Goal: Task Accomplishment & Management: Use online tool/utility

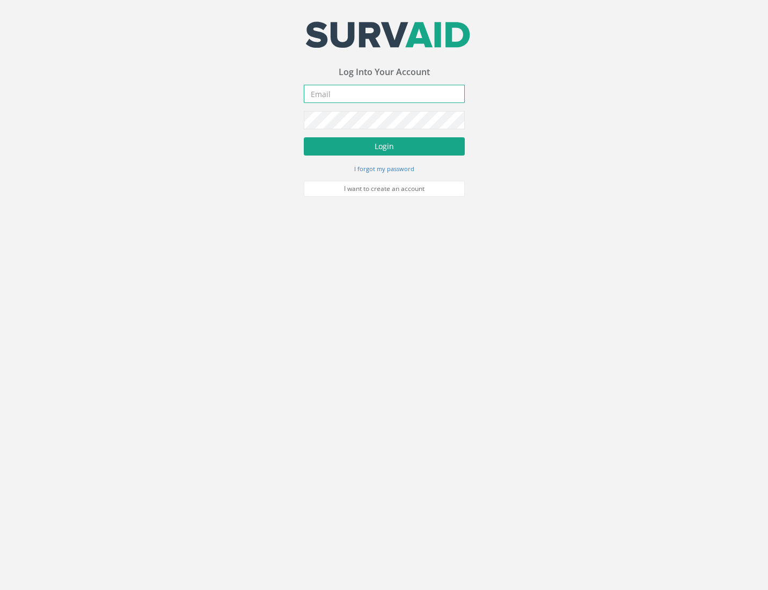
type input "[PERSON_NAME][EMAIL_ADDRESS][PERSON_NAME][DOMAIN_NAME]"
click at [365, 141] on button "Login" at bounding box center [384, 146] width 161 height 18
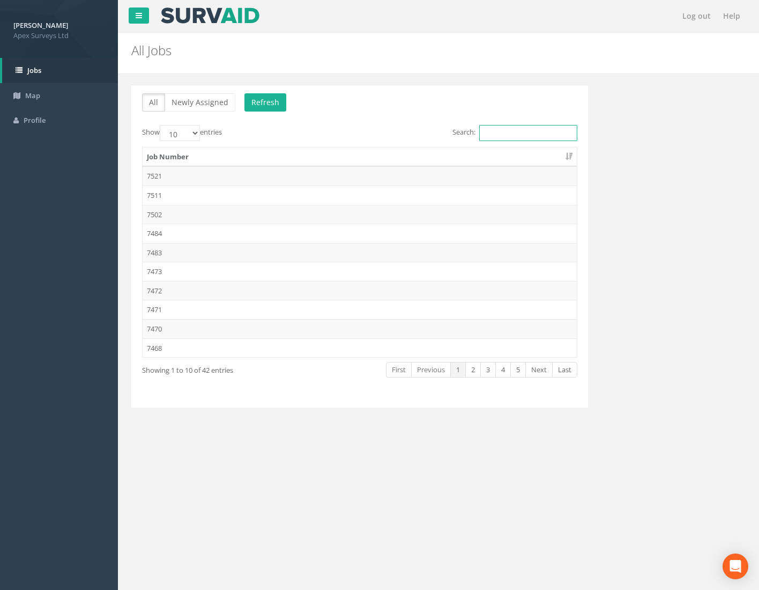
click at [497, 128] on input "Search:" at bounding box center [529, 133] width 98 height 16
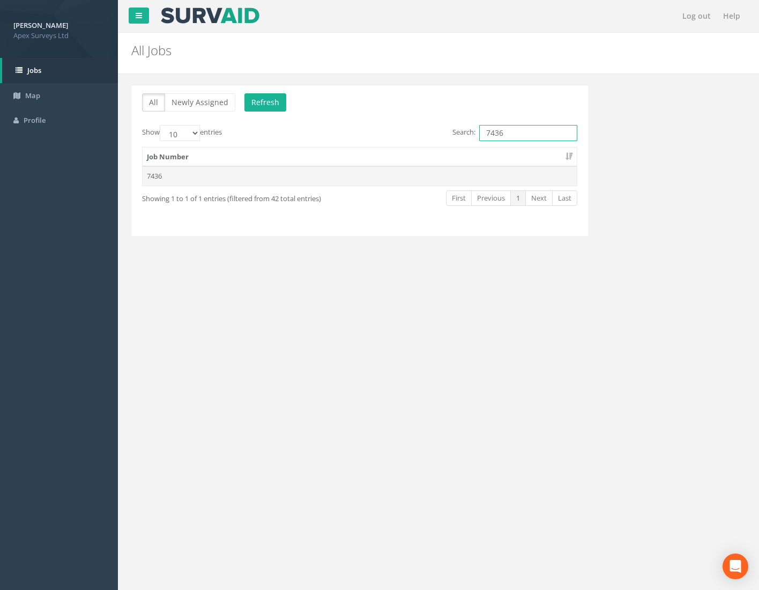
type input "7436"
click at [160, 180] on td "7436" at bounding box center [360, 175] width 434 height 19
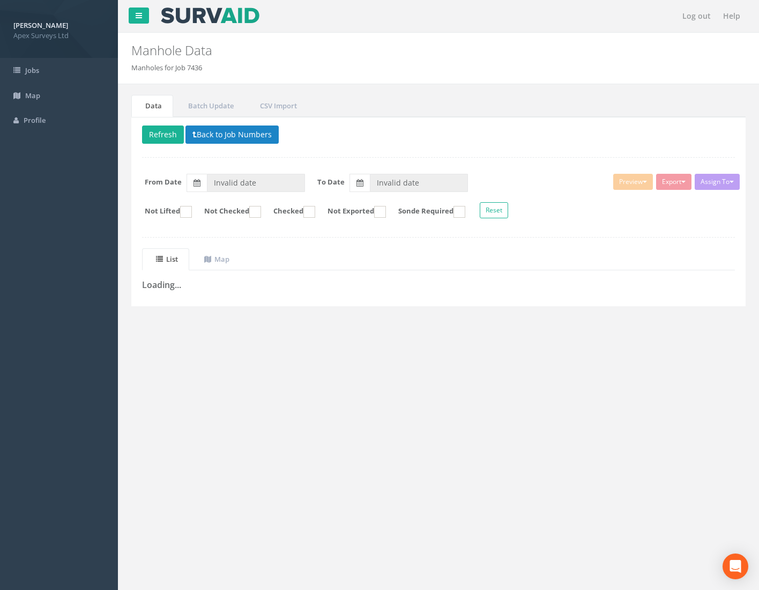
type input "[DATE]"
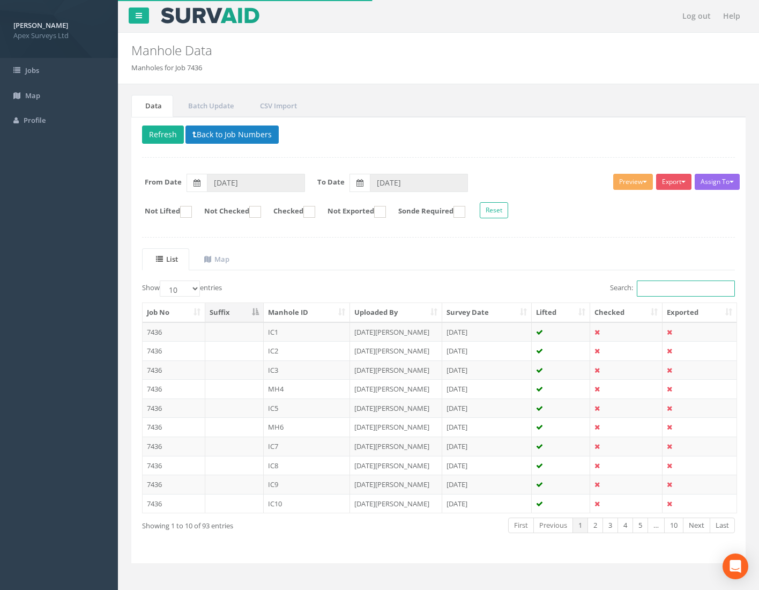
click at [654, 286] on input "Search:" at bounding box center [686, 289] width 98 height 16
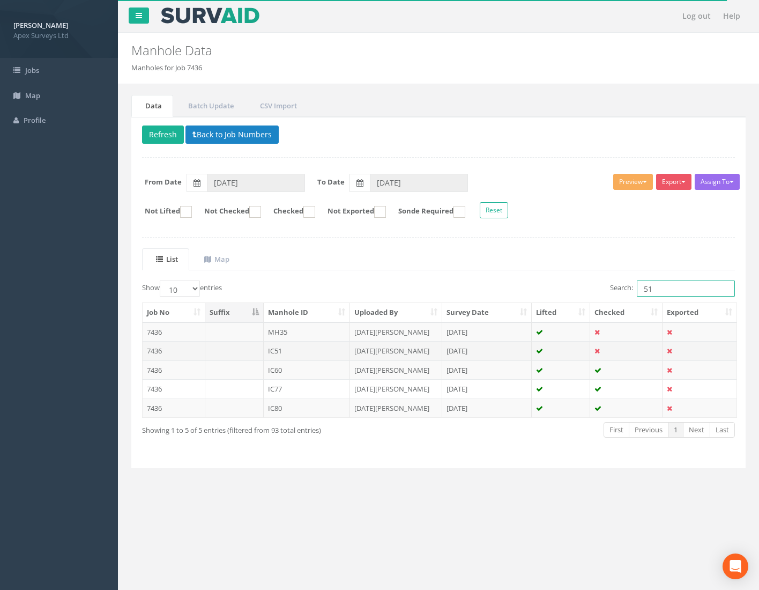
type input "51"
click at [158, 353] on td "7436" at bounding box center [174, 350] width 63 height 19
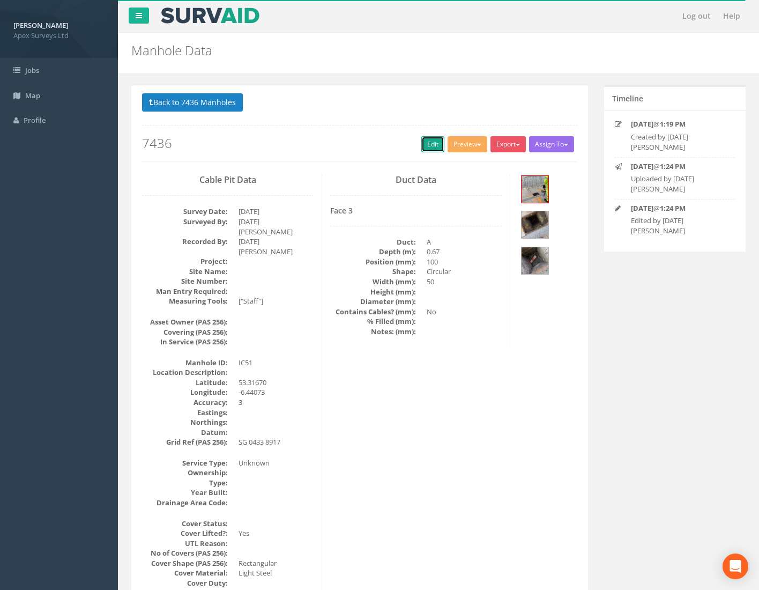
click at [422, 146] on link "Edit" at bounding box center [433, 144] width 23 height 16
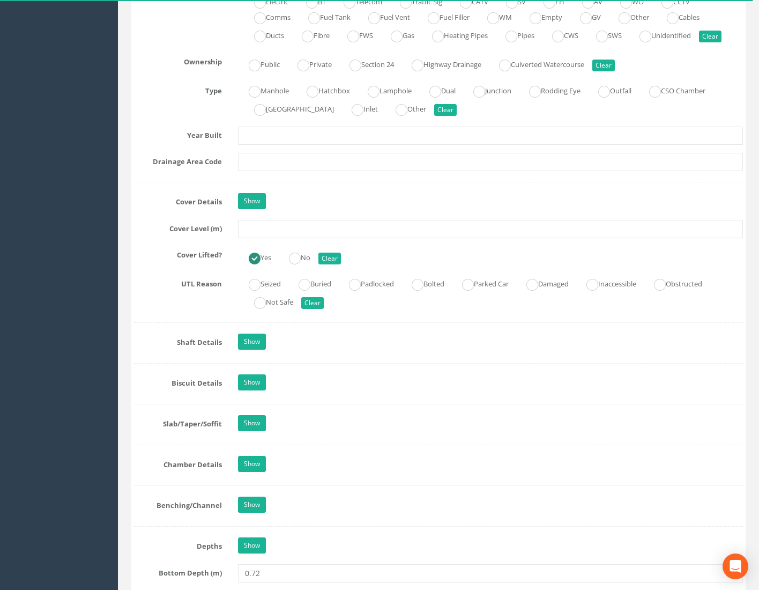
scroll to position [912, 0]
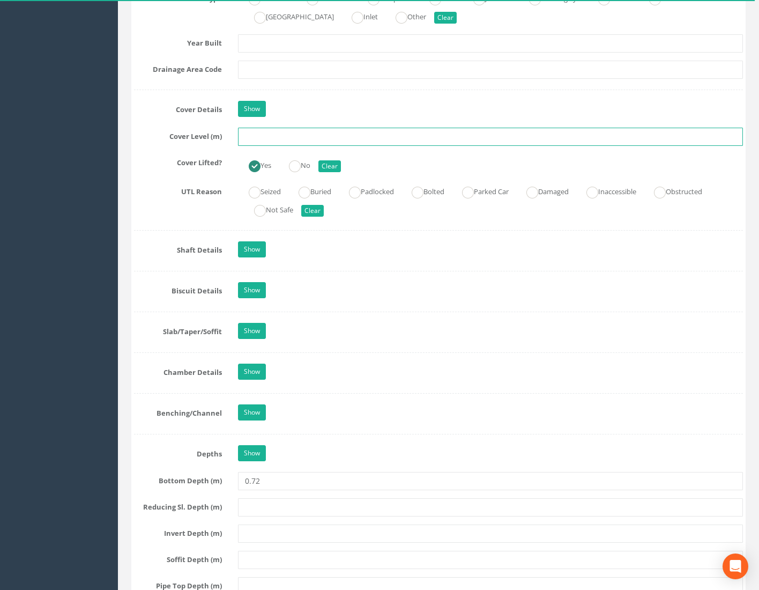
click at [277, 143] on input "text" at bounding box center [490, 137] width 505 height 18
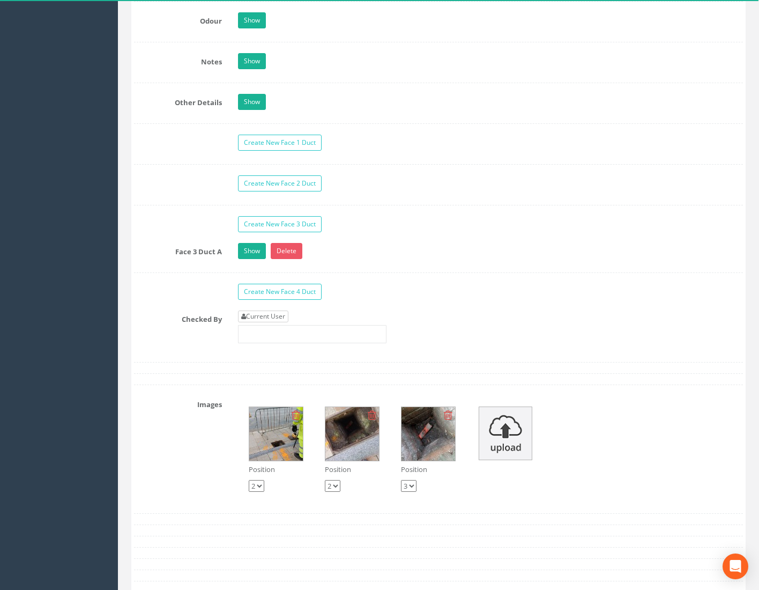
type input "74.99"
click at [267, 311] on link "Current User" at bounding box center [263, 317] width 50 height 12
type input "[PERSON_NAME]"
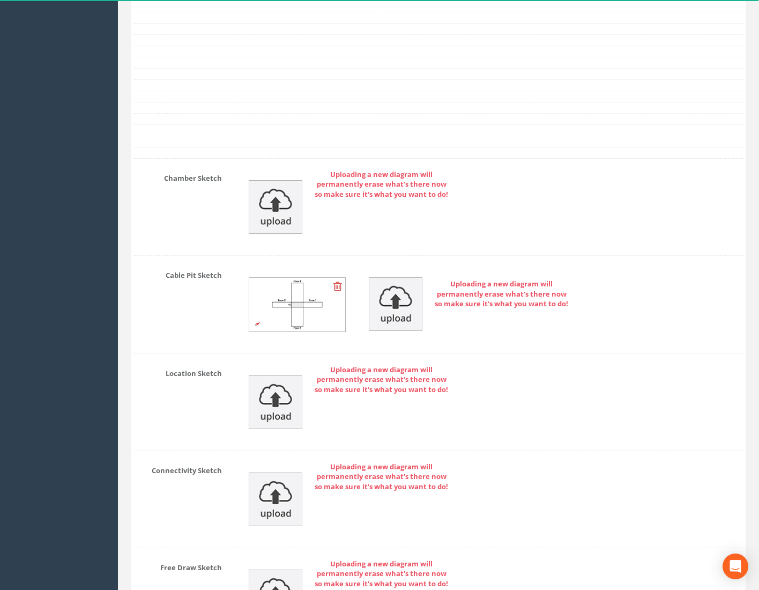
scroll to position [2305, 0]
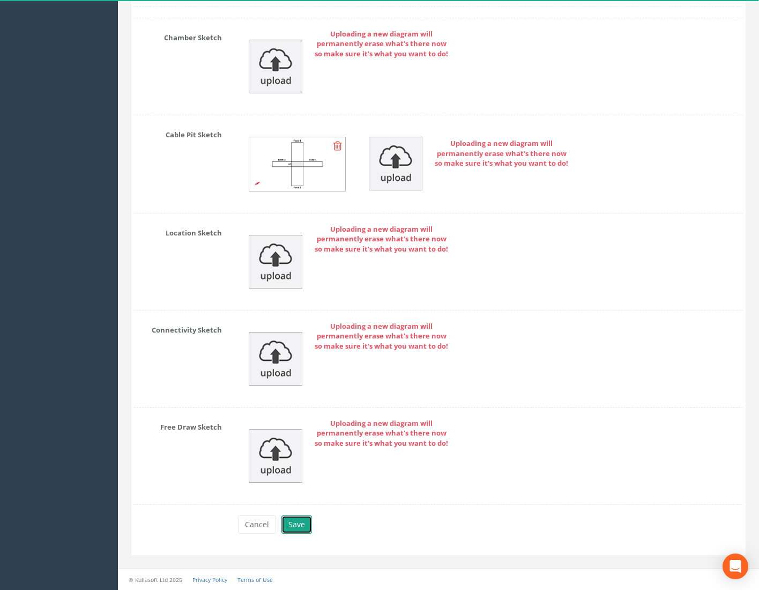
click at [298, 519] on button "Save" at bounding box center [297, 524] width 31 height 18
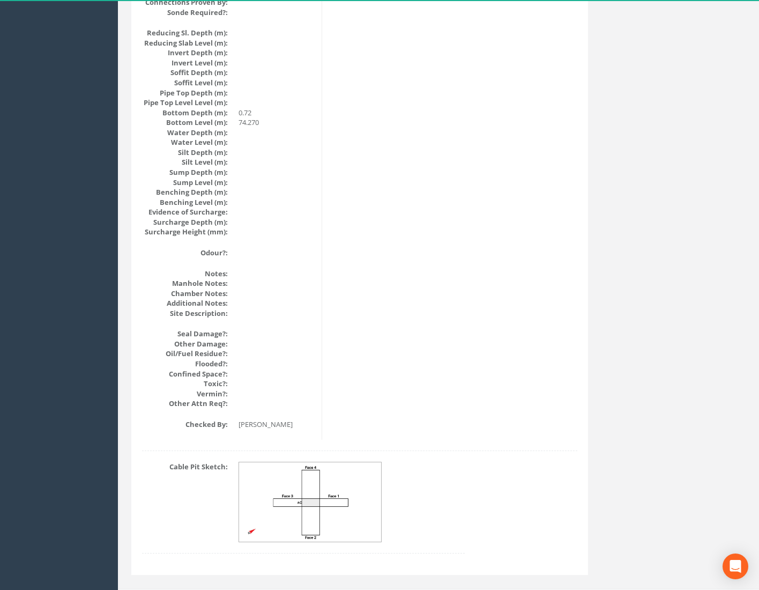
drag, startPoint x: 669, startPoint y: 371, endPoint x: 663, endPoint y: 370, distance: 5.6
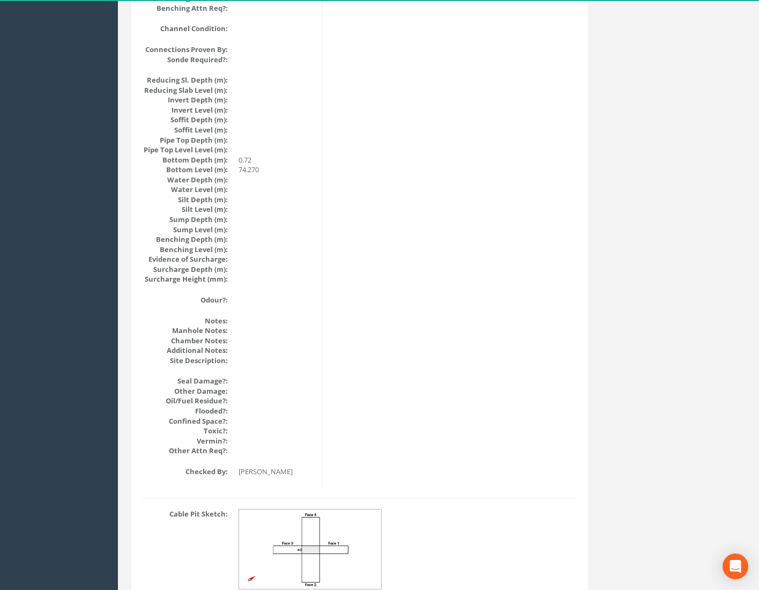
scroll to position [1019, 0]
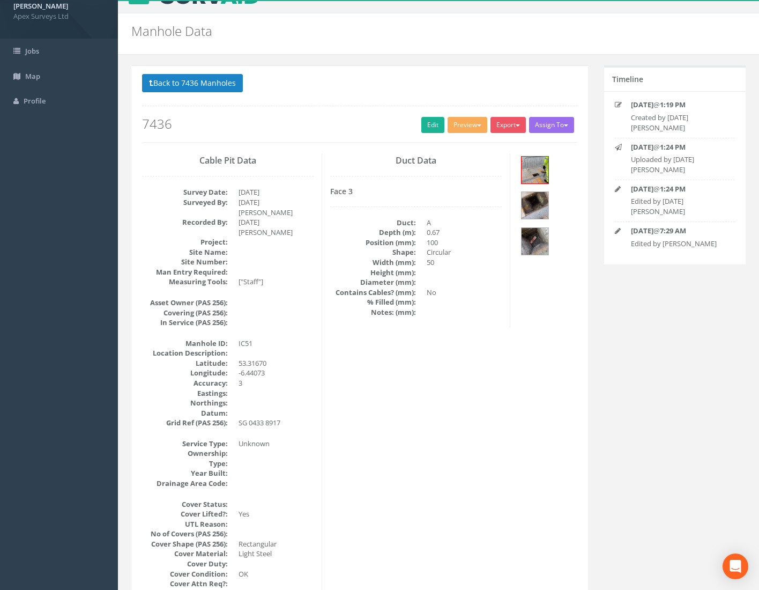
scroll to position [0, 0]
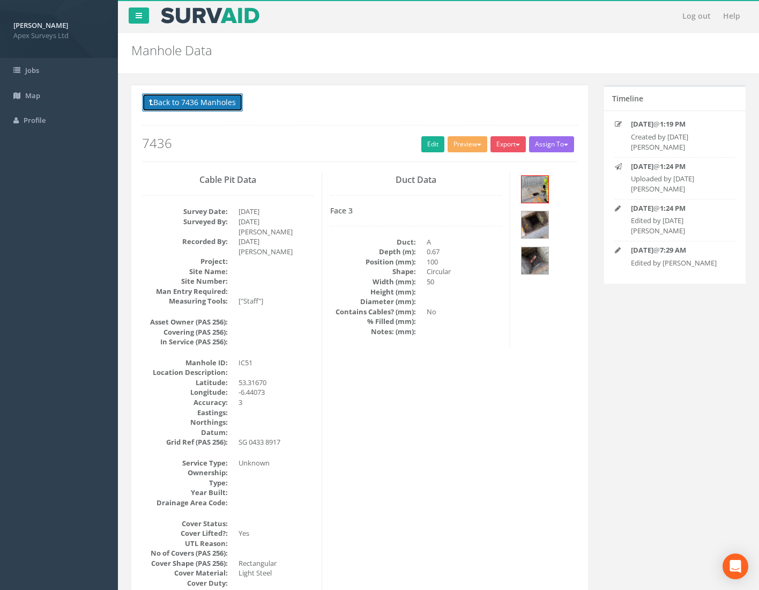
click at [198, 99] on button "Back to 7436 Manholes" at bounding box center [192, 102] width 101 height 18
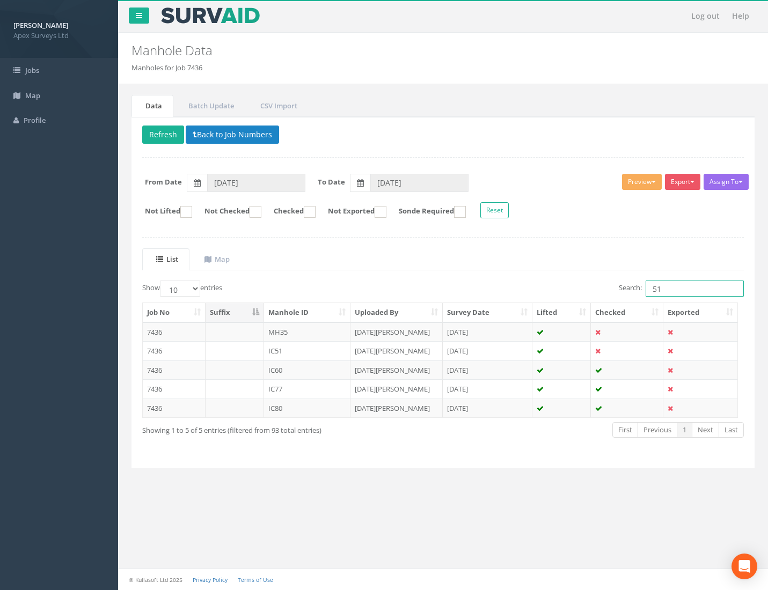
drag, startPoint x: 647, startPoint y: 297, endPoint x: 608, endPoint y: 304, distance: 39.7
click at [630, 304] on div "Show 10 25 50 100 entries Search: 51 Job No Suffix Manhole ID Uploaded By Surve…" at bounding box center [442, 369] width 601 height 177
type input "1"
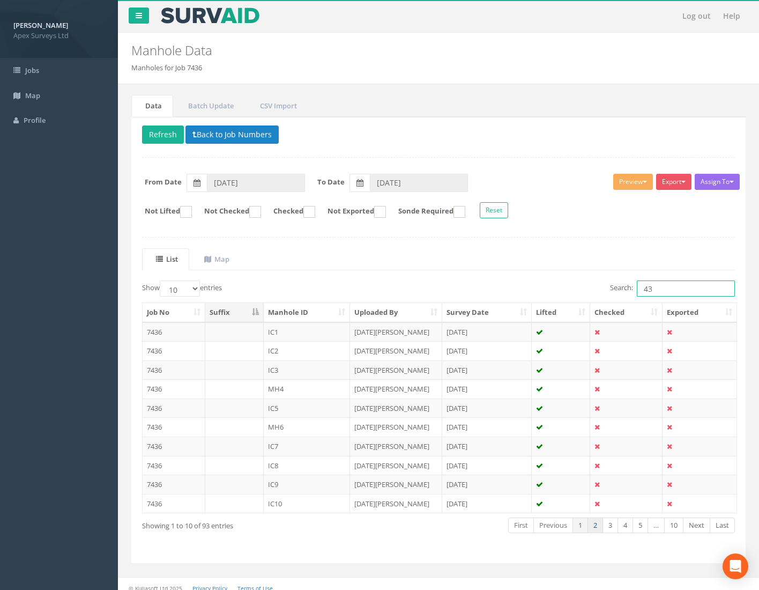
type input "43"
click at [595, 523] on link "2" at bounding box center [596, 526] width 16 height 16
click at [609, 529] on link "3" at bounding box center [611, 526] width 16 height 16
click at [626, 528] on link "4" at bounding box center [626, 526] width 16 height 16
click at [639, 528] on link "5" at bounding box center [641, 526] width 16 height 16
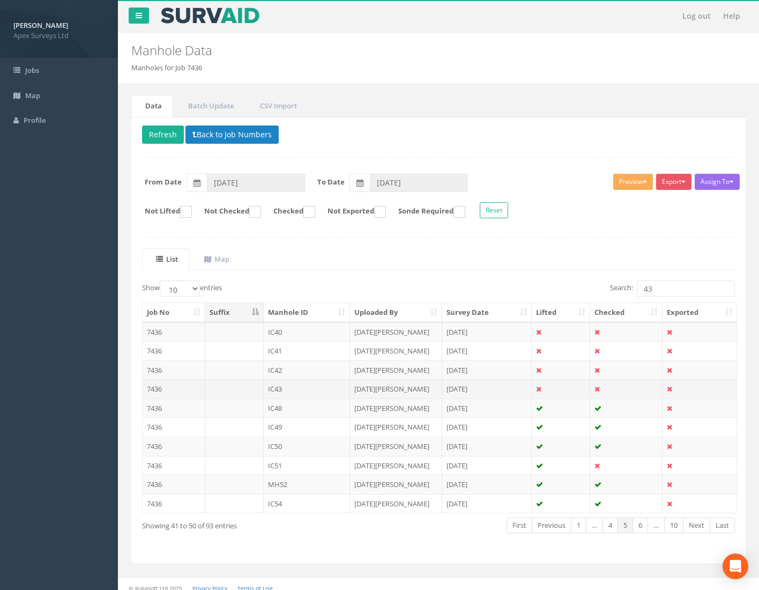
click at [156, 389] on td "7436" at bounding box center [174, 388] width 63 height 19
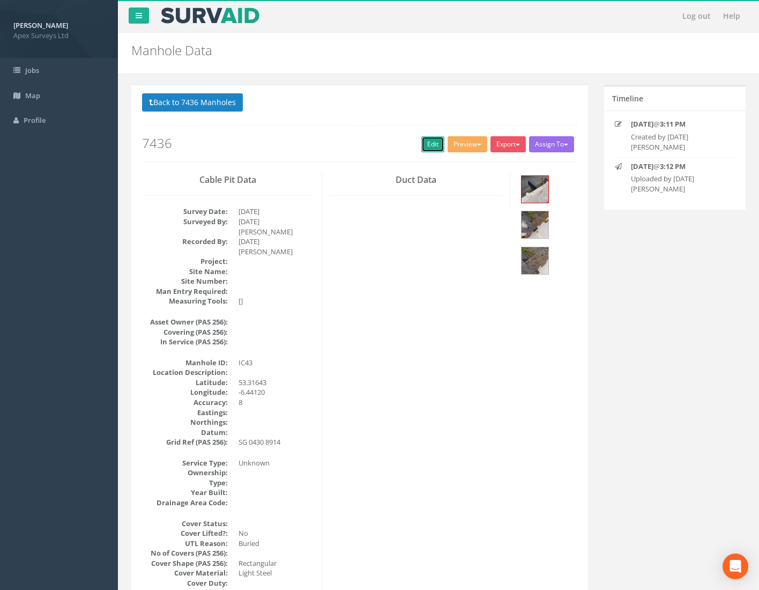
click at [425, 143] on link "Edit" at bounding box center [433, 144] width 23 height 16
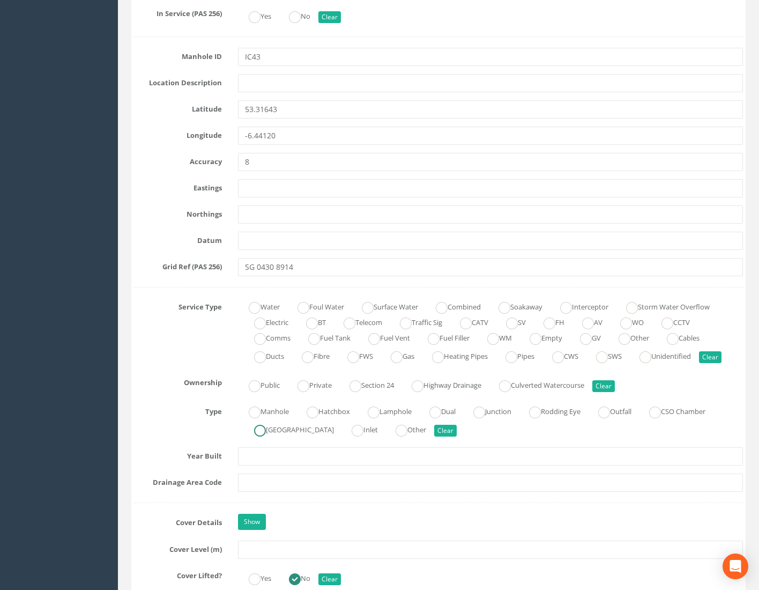
scroll to position [644, 0]
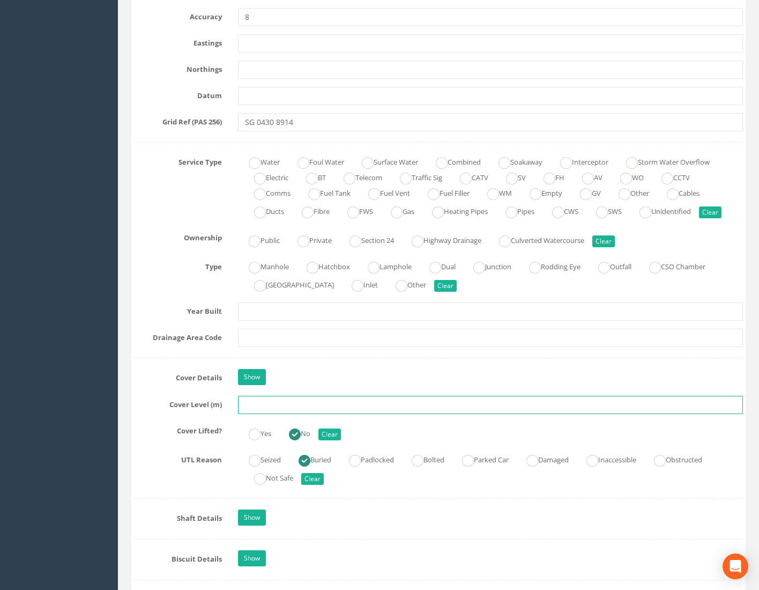
click at [263, 408] on input "text" at bounding box center [490, 405] width 505 height 18
type input "74"
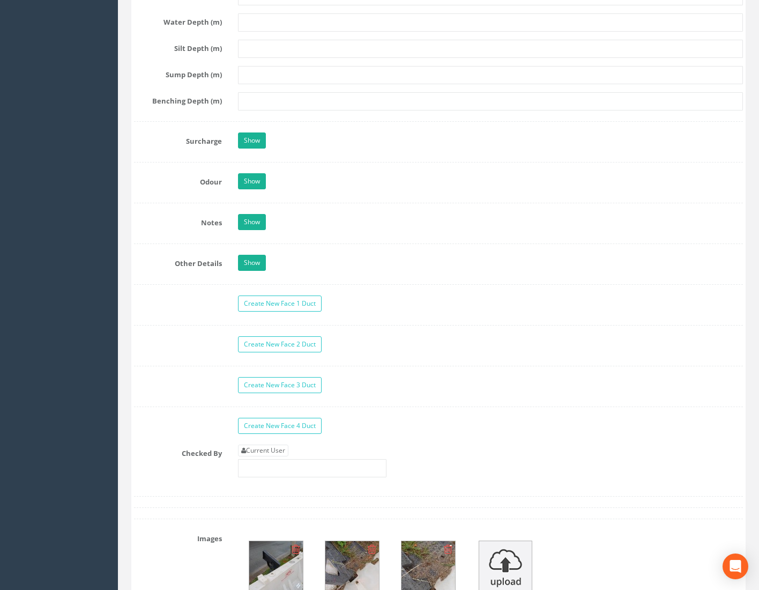
scroll to position [1824, 0]
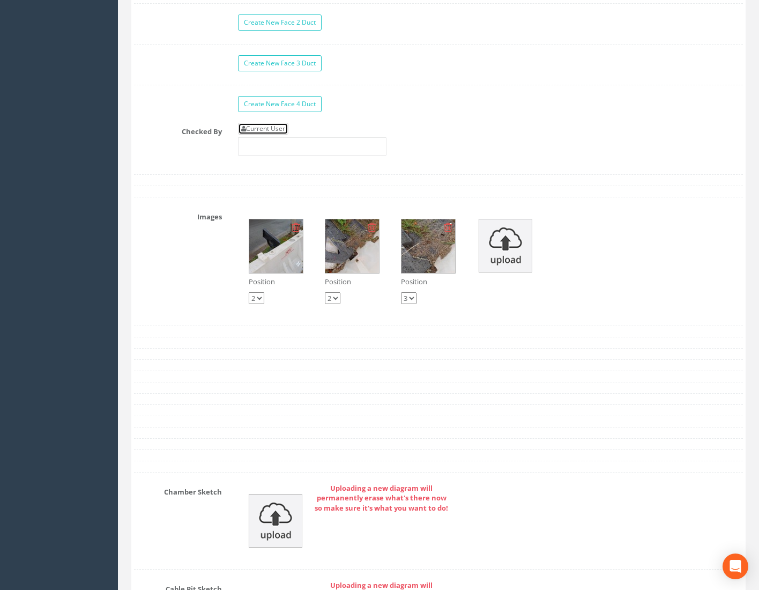
click at [262, 123] on link "Current User" at bounding box center [263, 129] width 50 height 12
type input "[PERSON_NAME]"
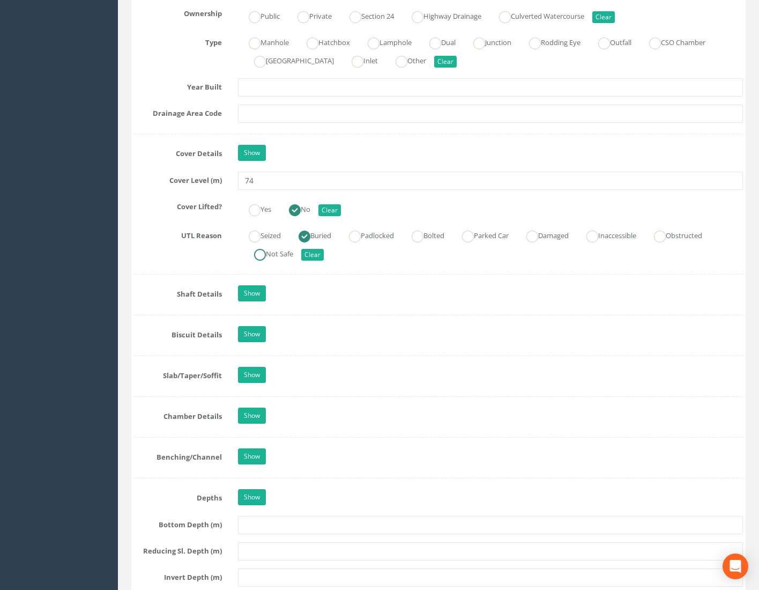
scroll to position [858, 0]
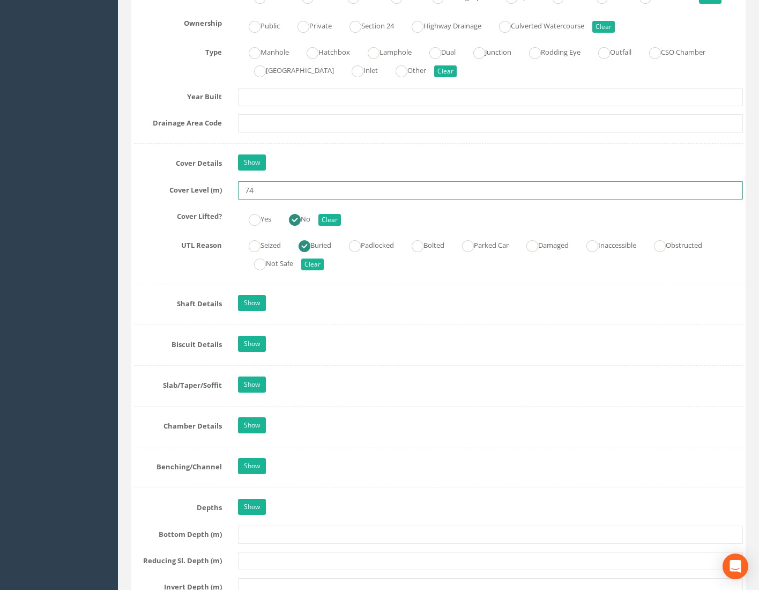
click at [272, 191] on input "74" at bounding box center [490, 190] width 505 height 18
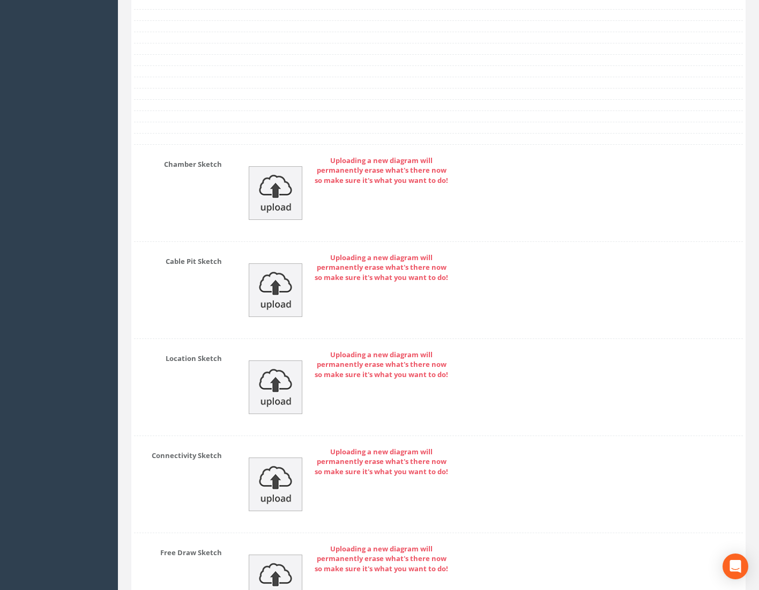
scroll to position [2277, 0]
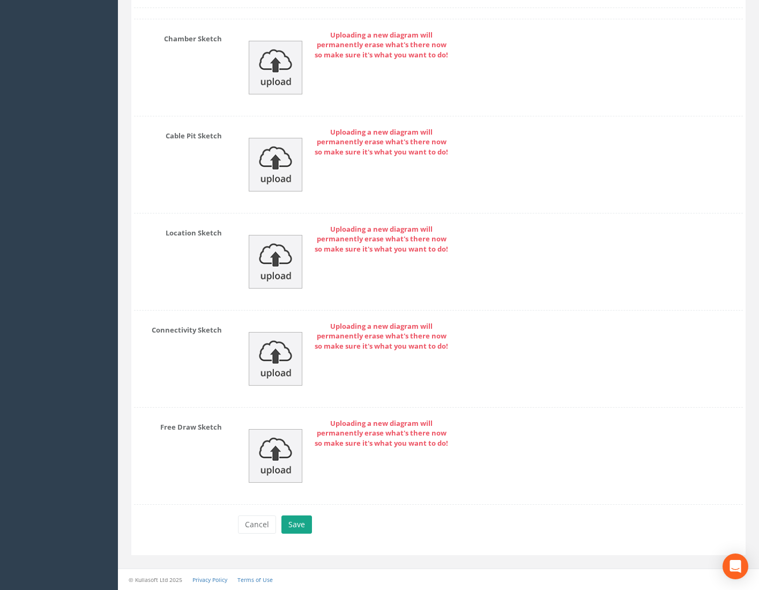
type input "74.66"
click at [300, 526] on button "Save" at bounding box center [297, 524] width 31 height 18
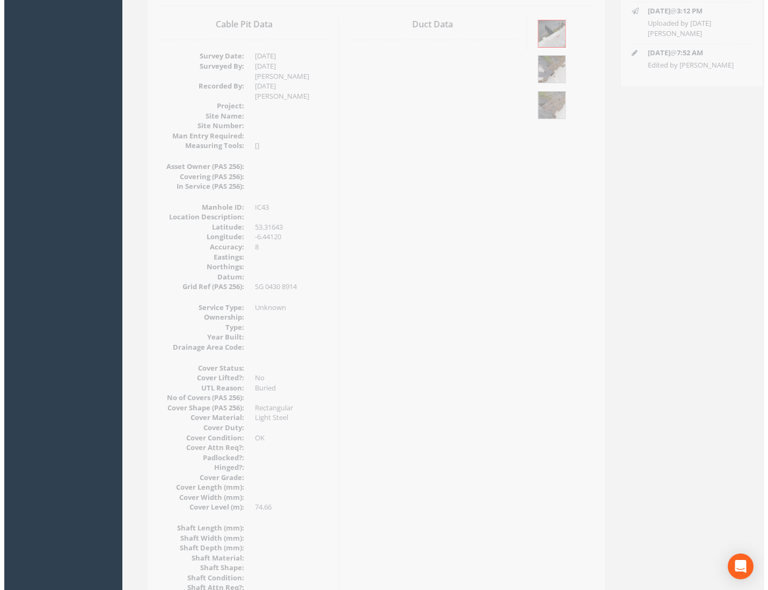
scroll to position [104, 0]
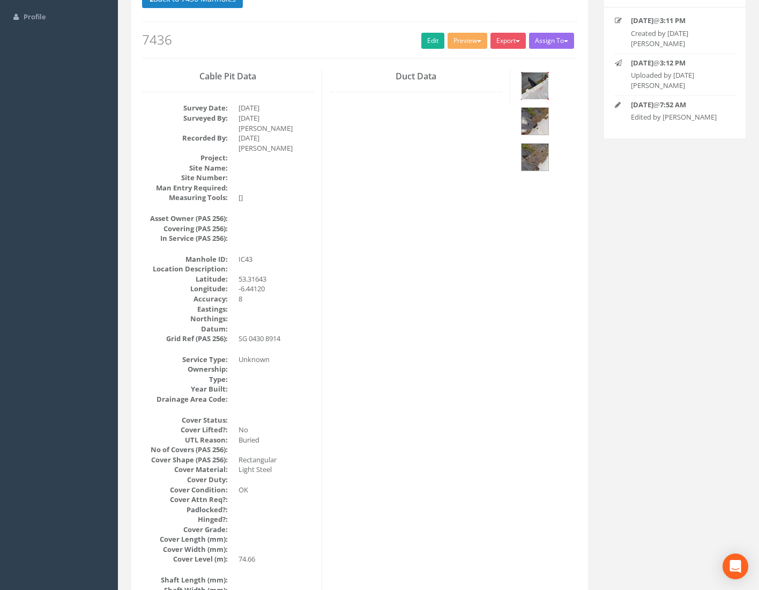
click at [539, 84] on img at bounding box center [535, 85] width 27 height 27
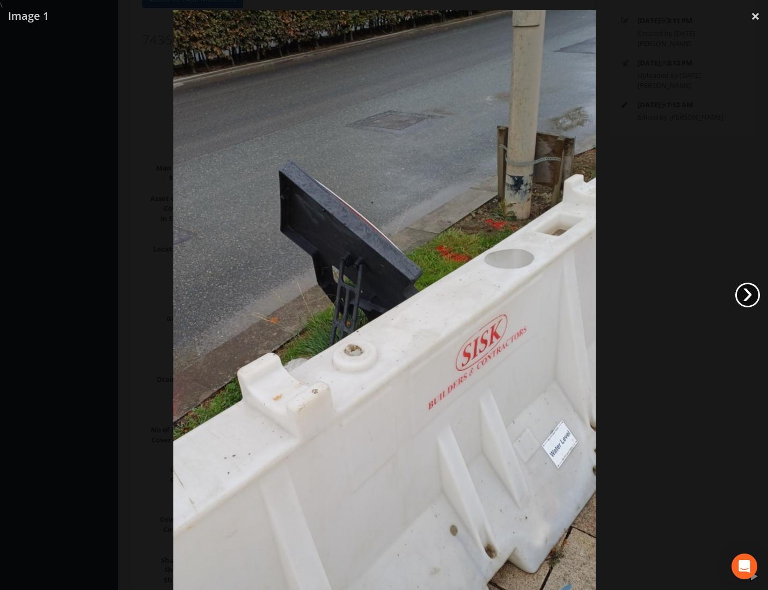
click at [754, 291] on link "›" at bounding box center [747, 295] width 25 height 25
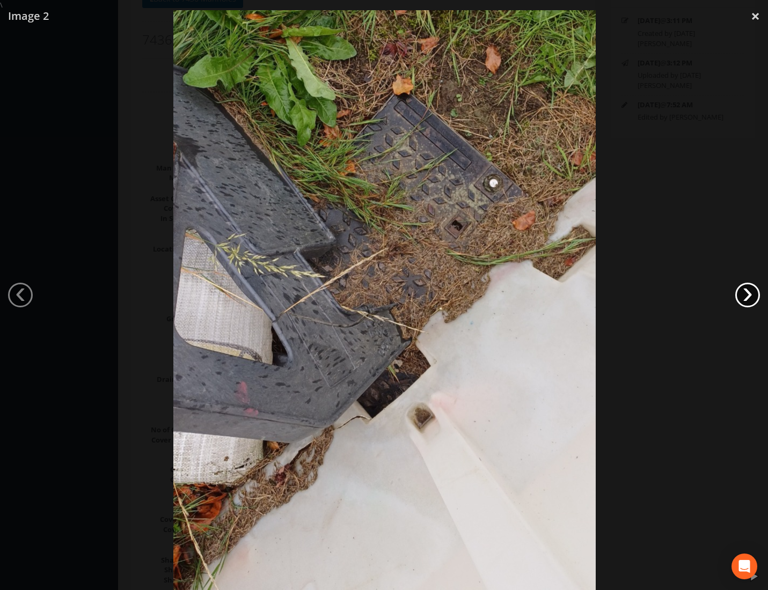
click at [753, 291] on link "›" at bounding box center [747, 295] width 25 height 25
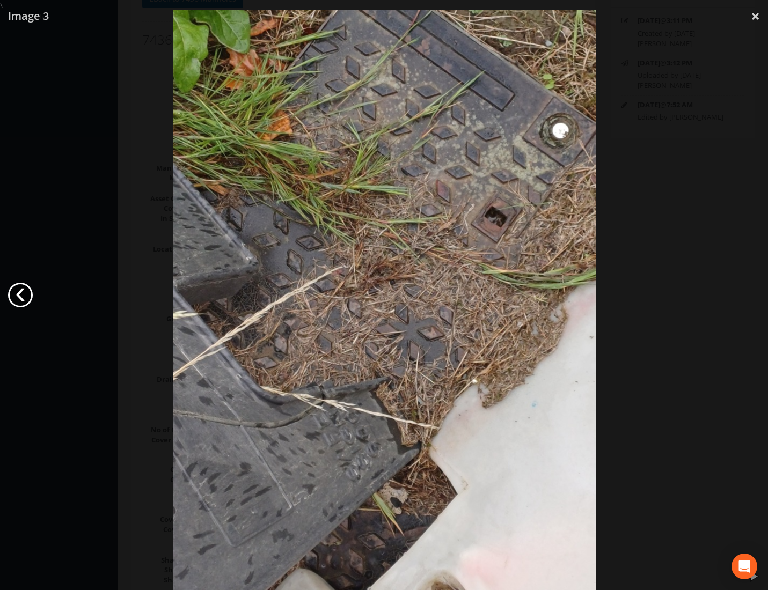
click at [25, 296] on link "‹" at bounding box center [20, 295] width 25 height 25
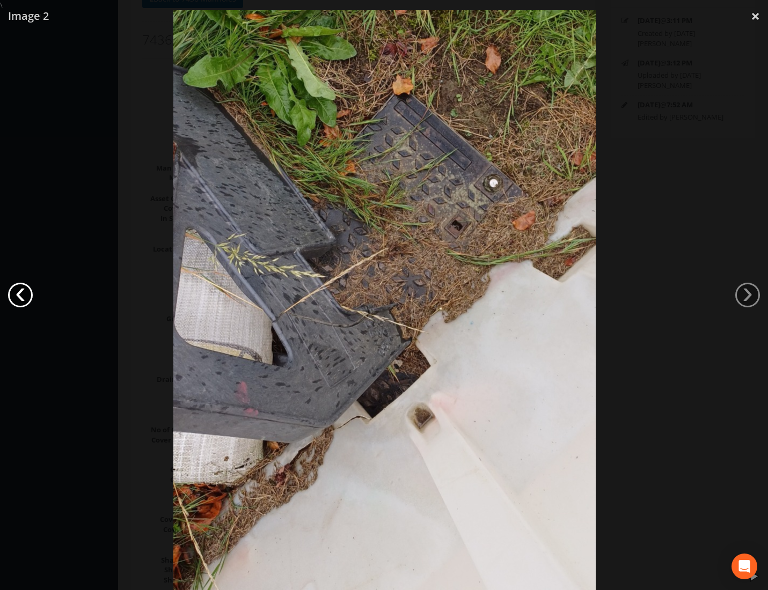
click at [25, 294] on link "‹" at bounding box center [20, 295] width 25 height 25
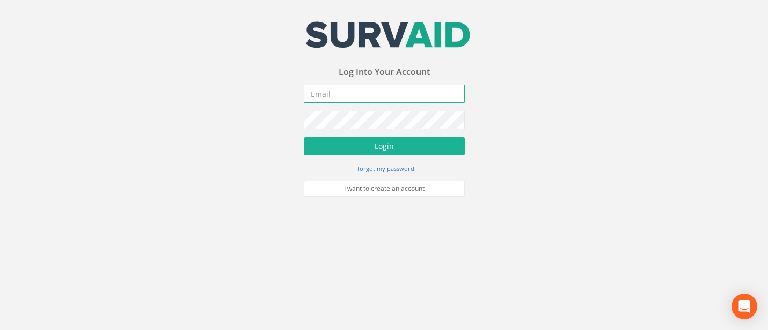
type input "[PERSON_NAME][EMAIL_ADDRESS][PERSON_NAME][DOMAIN_NAME]"
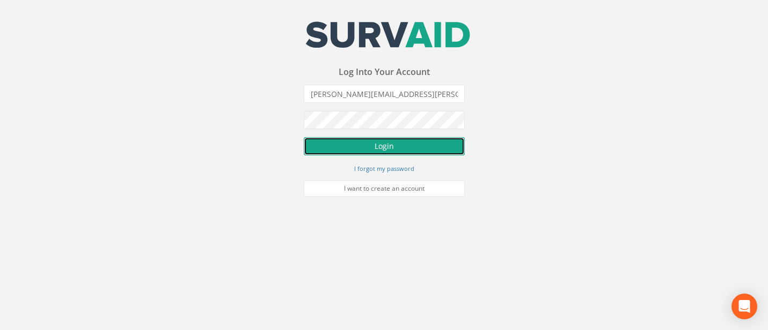
click at [376, 153] on button "Login" at bounding box center [384, 146] width 161 height 18
